Goal: Navigation & Orientation: Find specific page/section

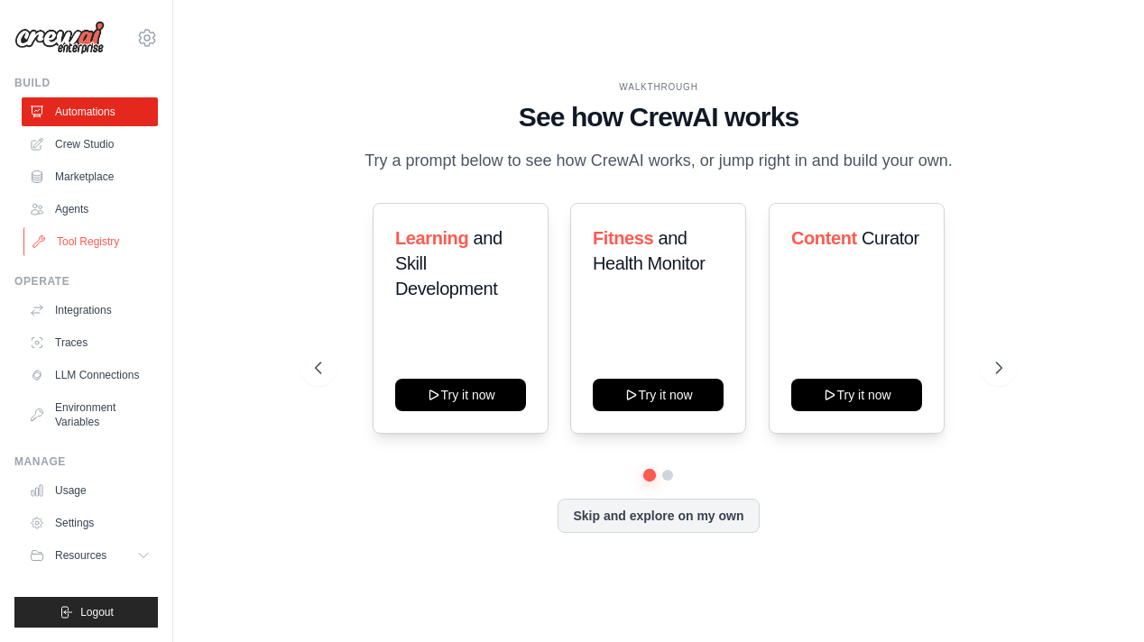
click at [112, 243] on link "Tool Registry" at bounding box center [91, 241] width 136 height 29
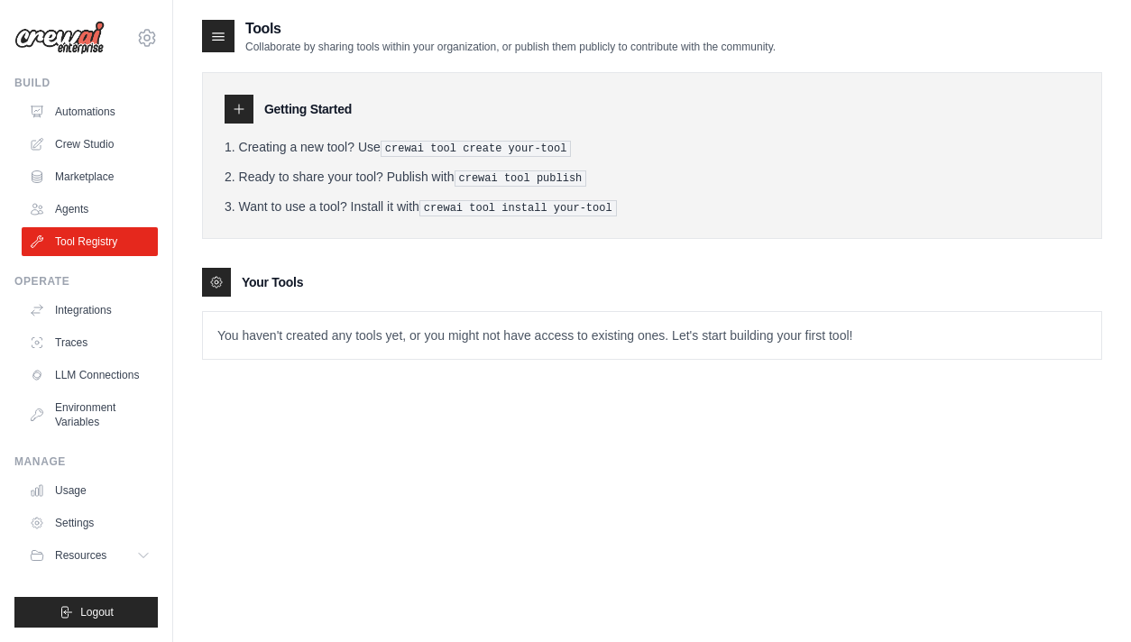
click at [247, 111] on div at bounding box center [239, 109] width 29 height 29
click at [244, 115] on icon at bounding box center [239, 109] width 14 height 14
click at [313, 99] on div "Getting Started" at bounding box center [652, 109] width 855 height 29
click at [313, 113] on h3 "Getting Started" at bounding box center [307, 109] width 87 height 18
click at [498, 176] on pre "crewai tool publish" at bounding box center [521, 178] width 133 height 16
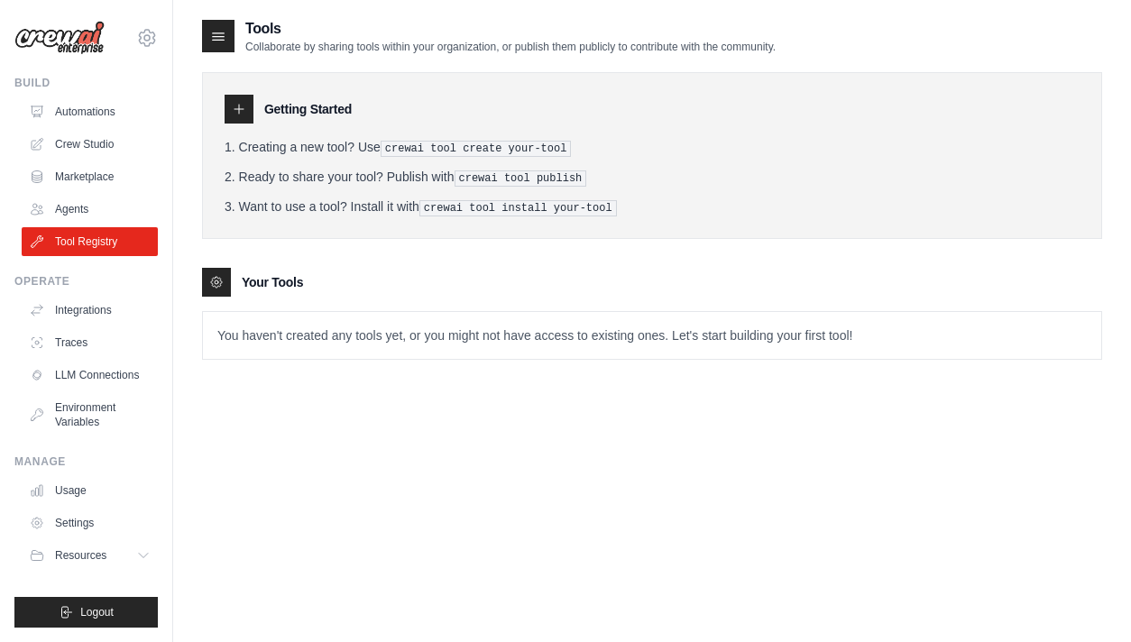
click at [500, 202] on pre "crewai tool install your-tool" at bounding box center [518, 208] width 198 height 16
click at [219, 40] on icon at bounding box center [219, 36] width 12 height 7
click at [240, 110] on icon at bounding box center [239, 109] width 14 height 14
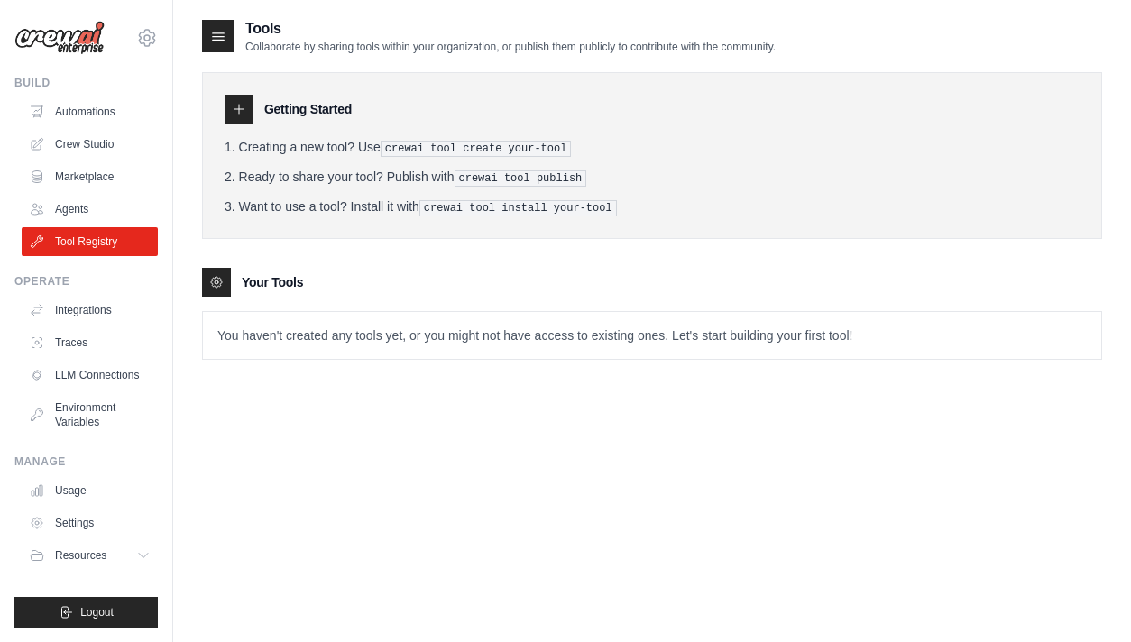
click at [240, 110] on icon at bounding box center [239, 109] width 14 height 14
click at [220, 277] on icon at bounding box center [216, 282] width 11 height 11
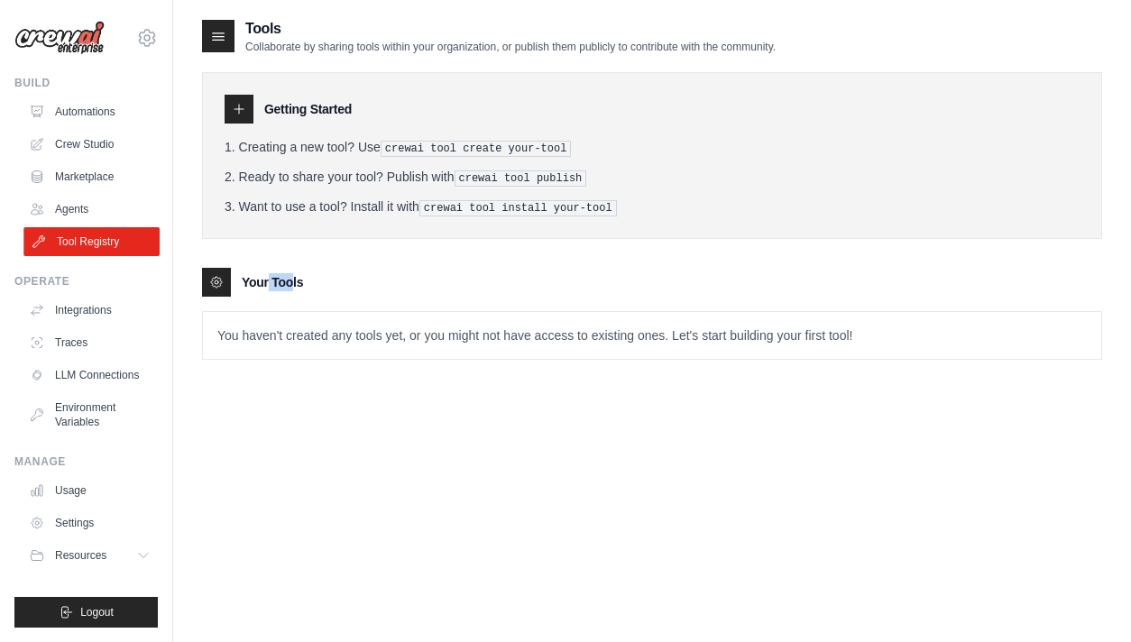
click at [106, 232] on link "Tool Registry" at bounding box center [91, 241] width 136 height 29
click at [97, 348] on link "Traces" at bounding box center [91, 342] width 136 height 29
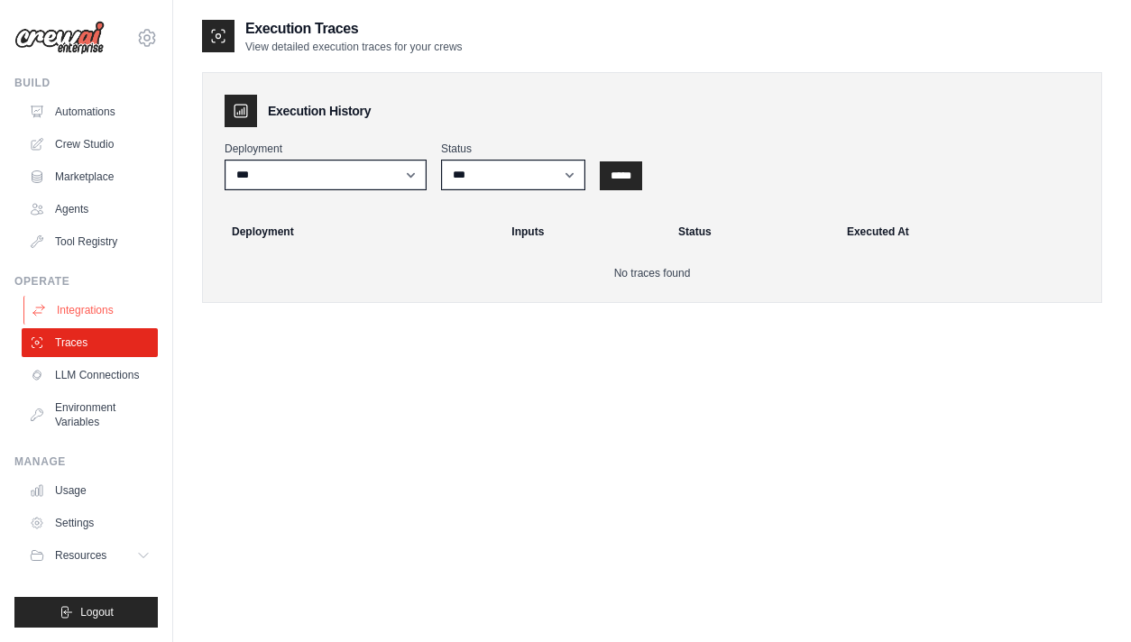
click at [119, 306] on link "Integrations" at bounding box center [91, 310] width 136 height 29
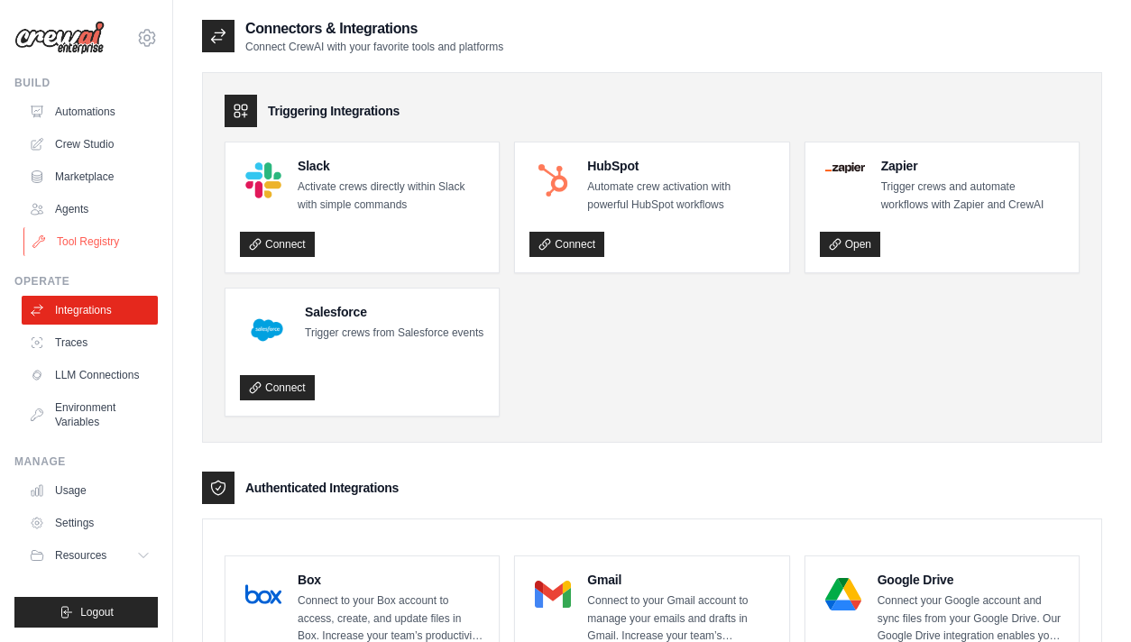
click at [81, 237] on link "Tool Registry" at bounding box center [91, 241] width 136 height 29
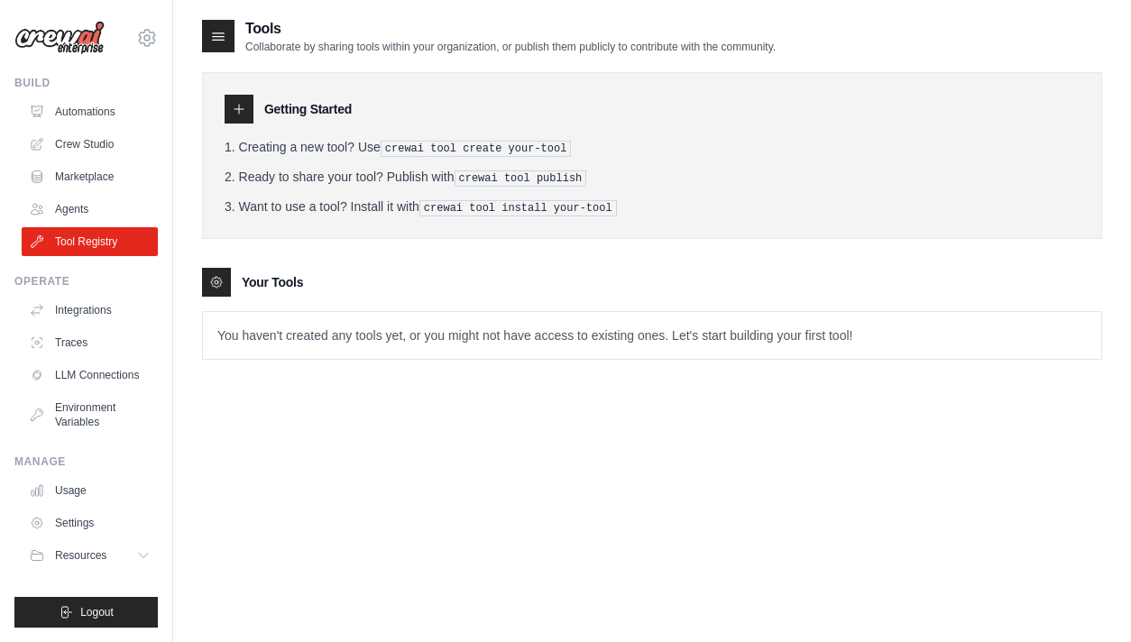
click at [235, 114] on icon at bounding box center [239, 109] width 14 height 14
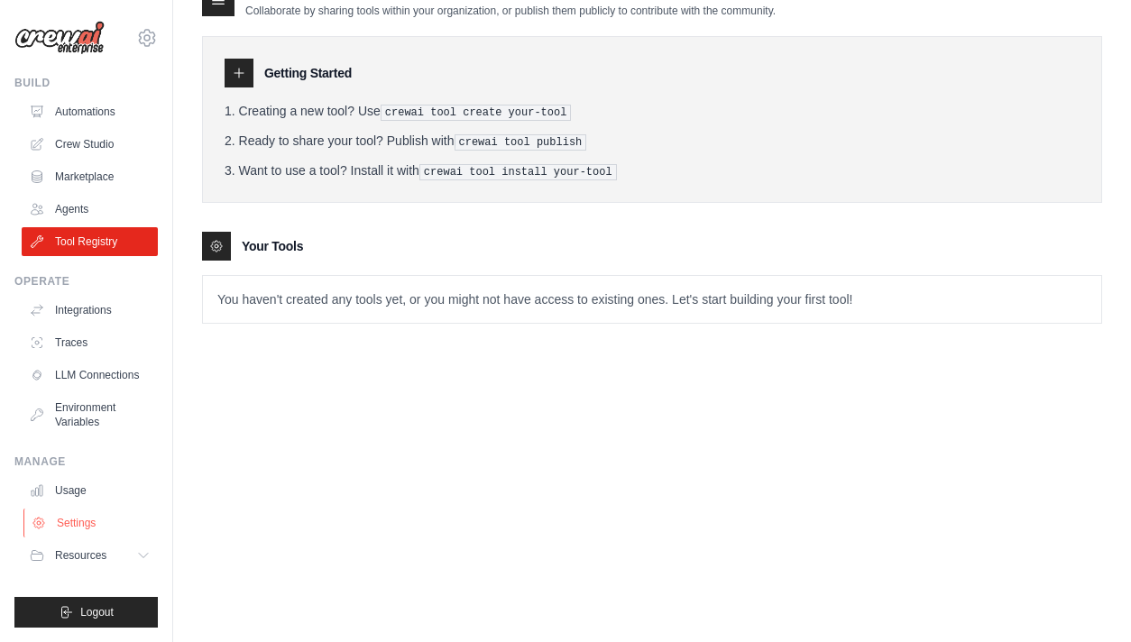
scroll to position [36, 0]
click at [112, 553] on button "Resources" at bounding box center [91, 555] width 136 height 29
click at [104, 111] on link "Automations" at bounding box center [91, 111] width 136 height 29
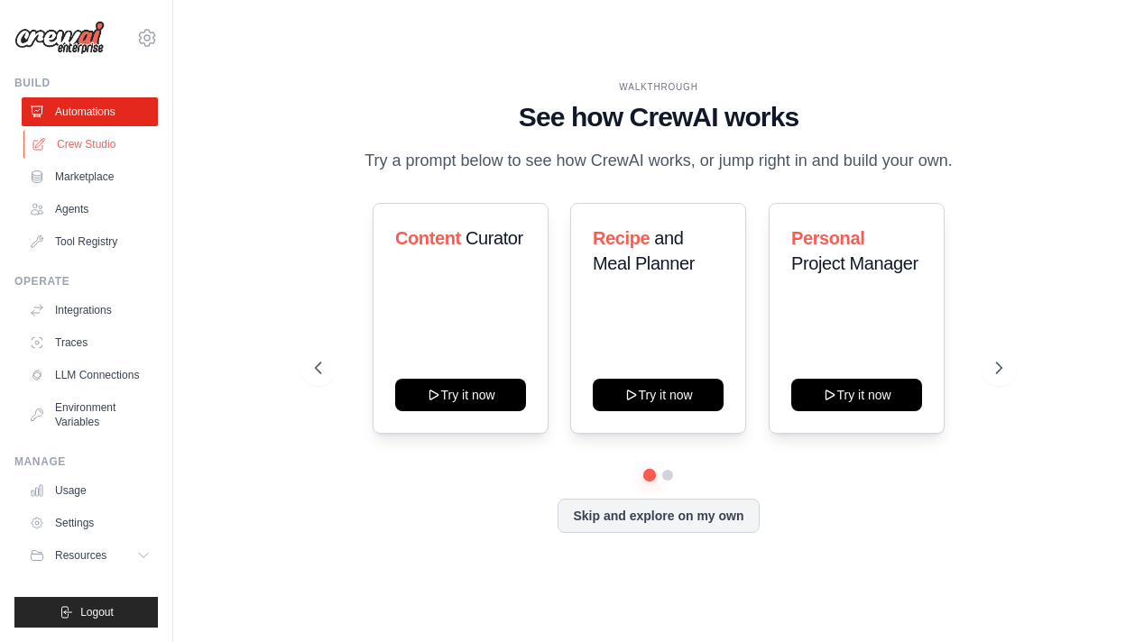
click at [112, 142] on link "Crew Studio" at bounding box center [91, 144] width 136 height 29
click at [107, 147] on link "Crew Studio" at bounding box center [91, 144] width 136 height 29
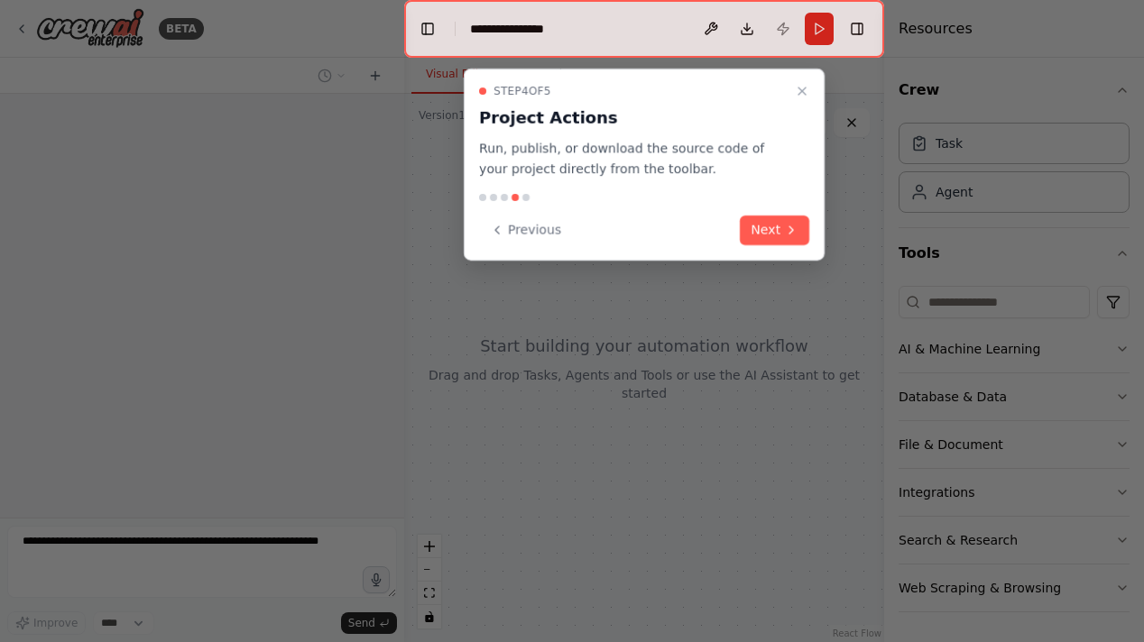
click at [785, 226] on icon at bounding box center [791, 230] width 14 height 14
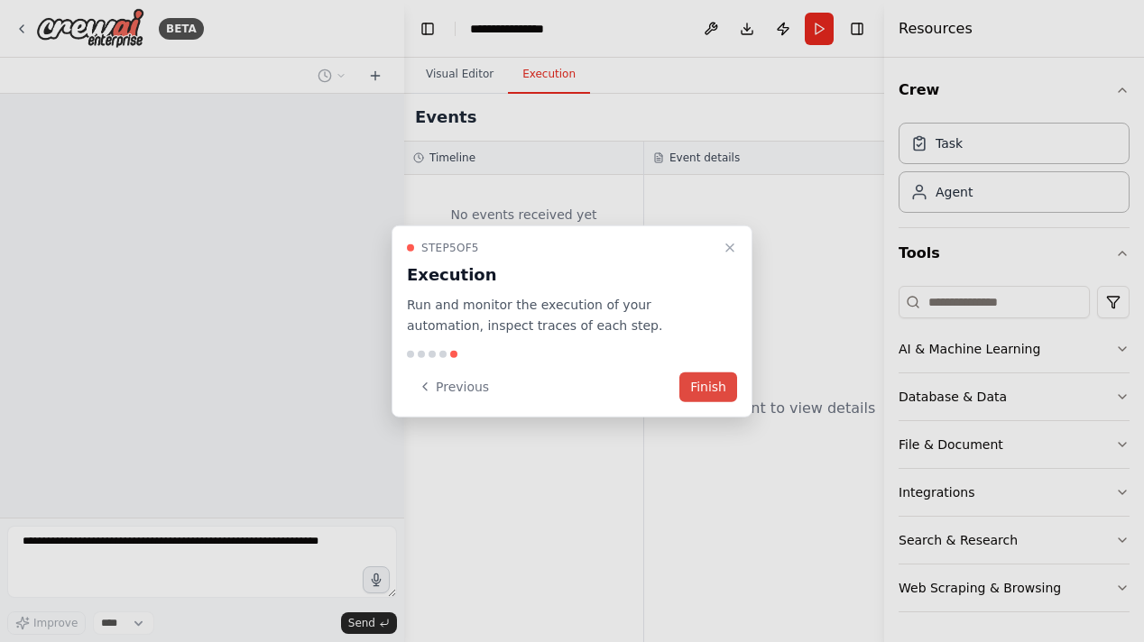
click at [715, 387] on button "Finish" at bounding box center [708, 387] width 58 height 30
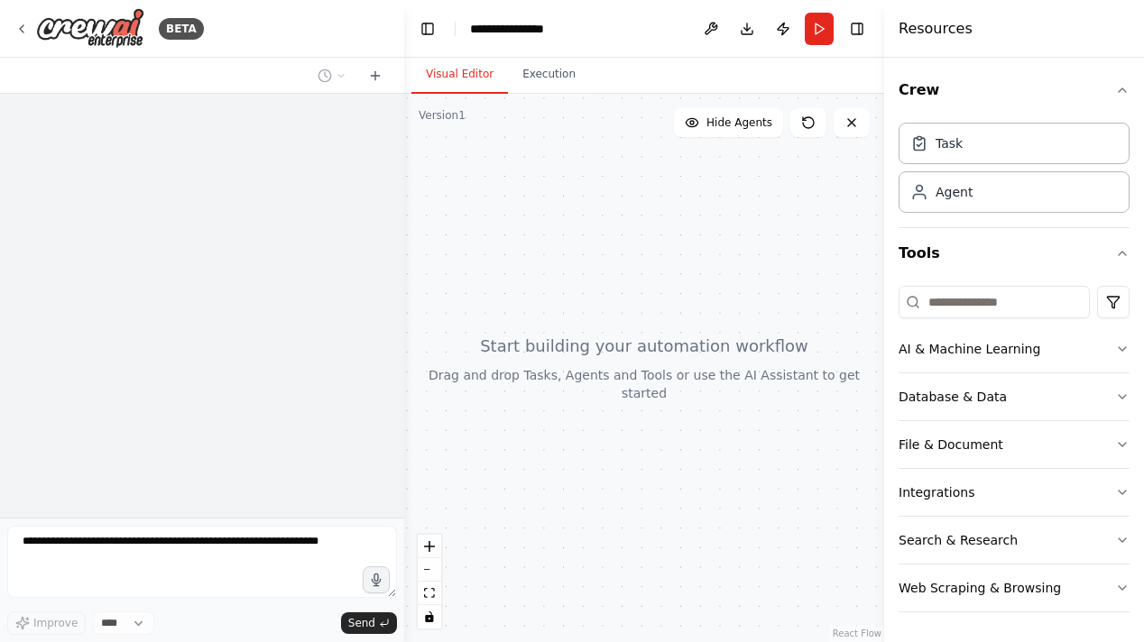
click at [668, 272] on div at bounding box center [644, 368] width 480 height 548
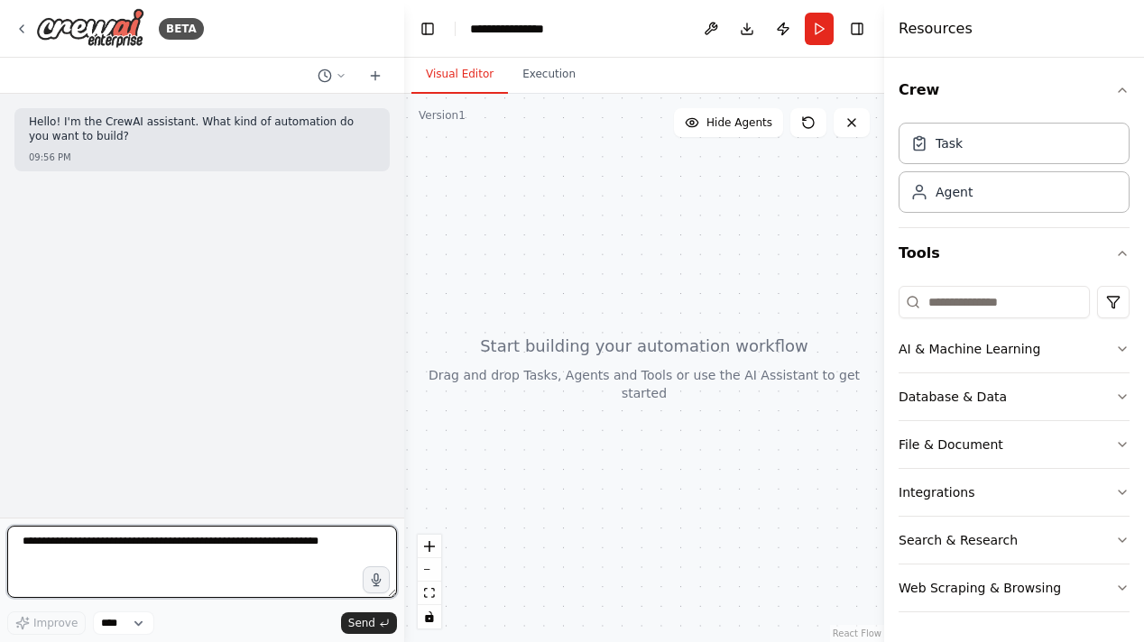
click at [357, 548] on textarea at bounding box center [202, 562] width 390 height 72
